Goal: Navigation & Orientation: Go to known website

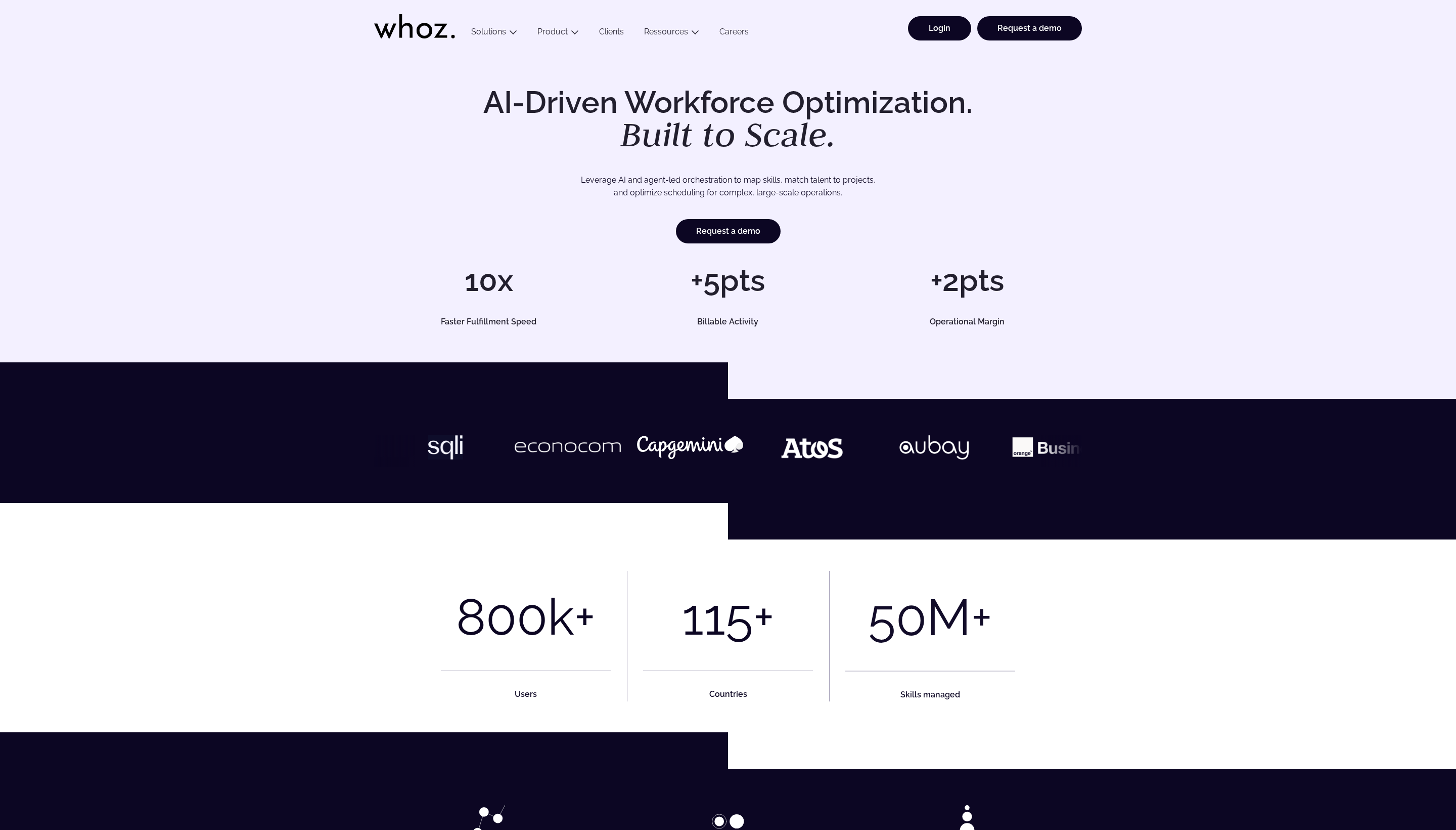
click at [966, 31] on link "Login" at bounding box center [939, 28] width 63 height 24
click at [972, 31] on link "Login" at bounding box center [939, 28] width 63 height 24
click at [969, 22] on link "Login" at bounding box center [939, 28] width 63 height 24
click at [966, 33] on link "Login" at bounding box center [939, 28] width 63 height 24
